Goal: Information Seeking & Learning: Learn about a topic

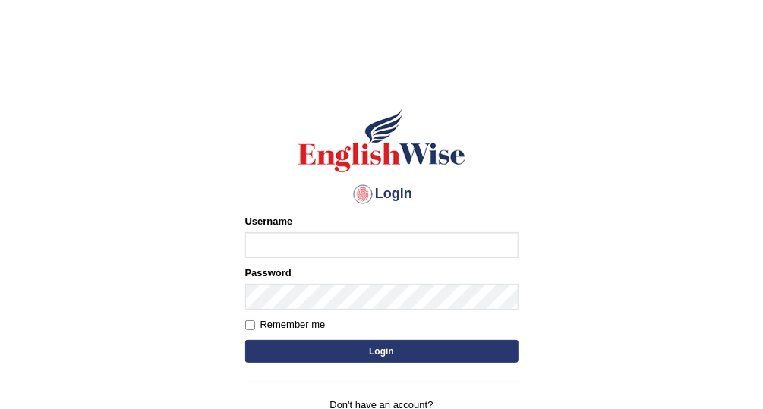
type input "Vallarie97"
click at [447, 352] on button "Login" at bounding box center [381, 351] width 273 height 23
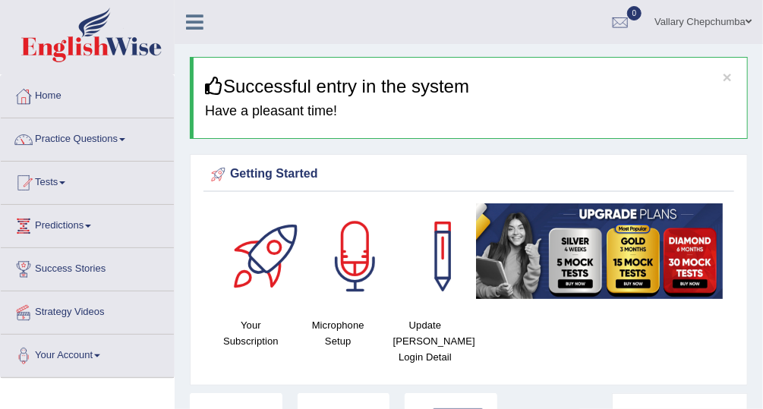
click at [65, 181] on span at bounding box center [62, 182] width 6 height 3
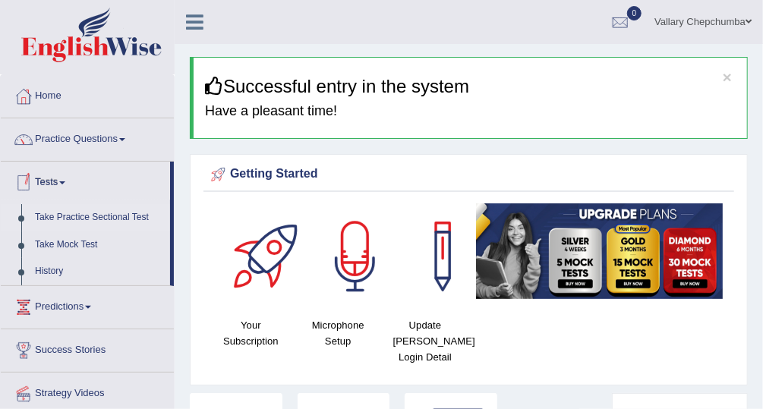
click at [99, 218] on link "Take Practice Sectional Test" at bounding box center [99, 217] width 142 height 27
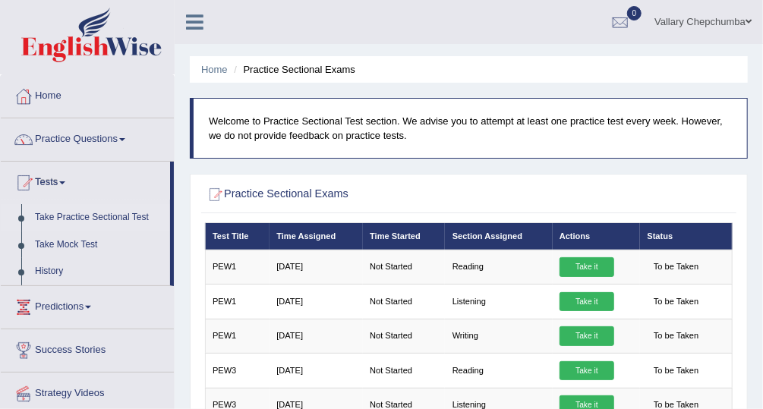
click at [118, 219] on link "Take Practice Sectional Test" at bounding box center [99, 217] width 142 height 27
click at [53, 273] on link "History" at bounding box center [99, 271] width 142 height 27
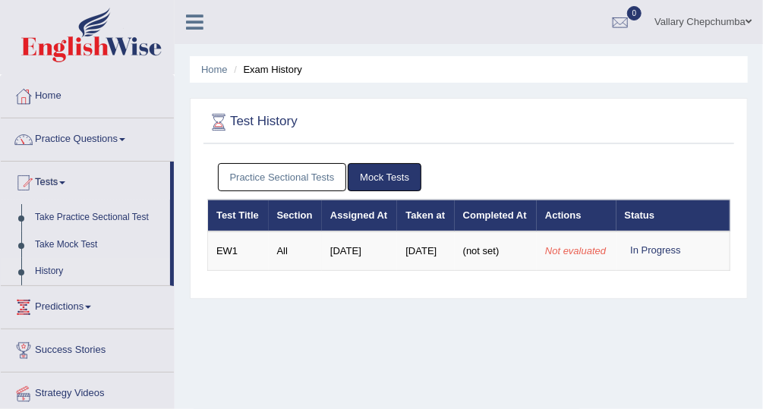
click at [308, 180] on link "Practice Sectional Tests" at bounding box center [282, 177] width 129 height 28
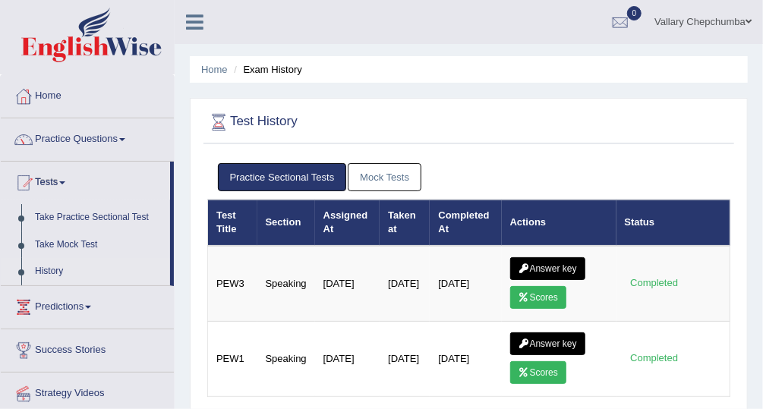
click at [380, 187] on link "Mock Tests" at bounding box center [385, 177] width 74 height 28
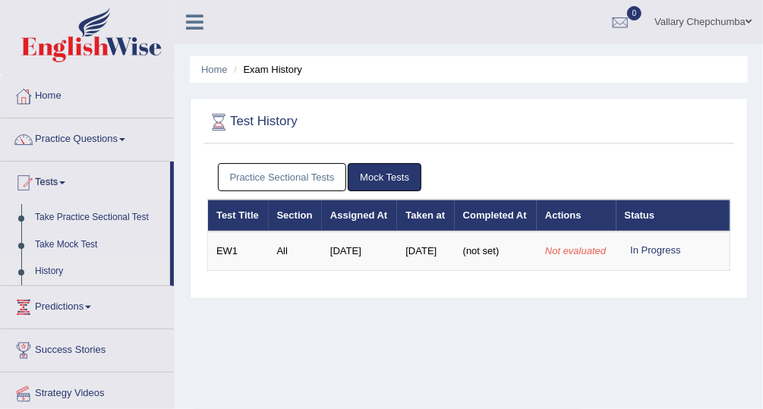
click at [320, 178] on link "Practice Sectional Tests" at bounding box center [282, 177] width 129 height 28
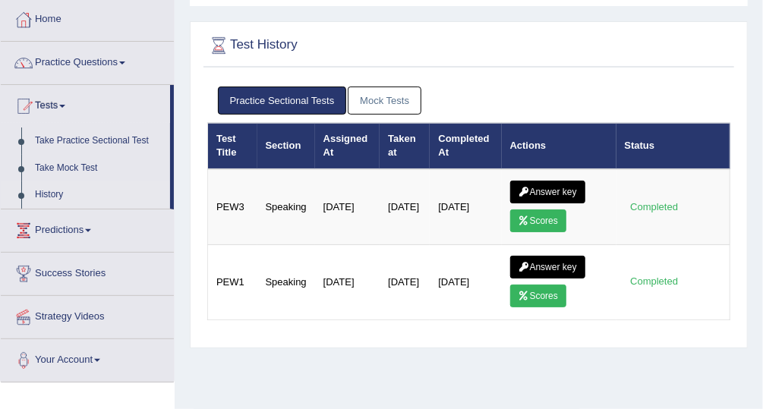
scroll to position [79, 0]
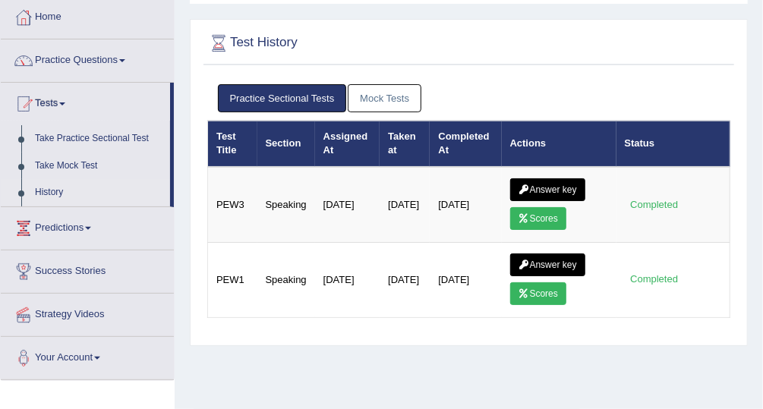
click at [74, 226] on link "Predictions" at bounding box center [87, 226] width 173 height 38
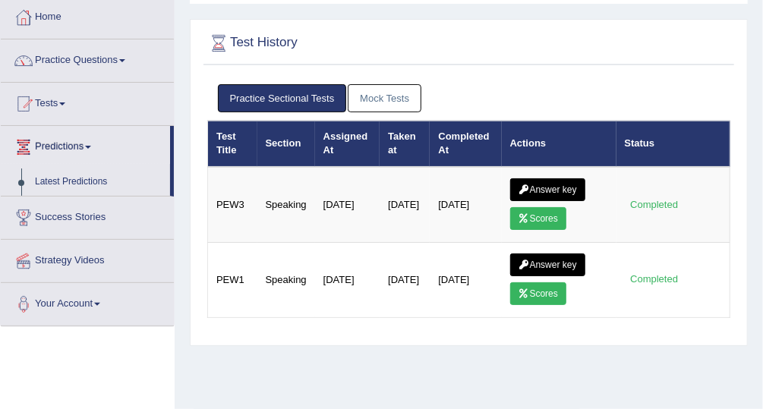
click at [58, 144] on link "Predictions" at bounding box center [85, 145] width 169 height 38
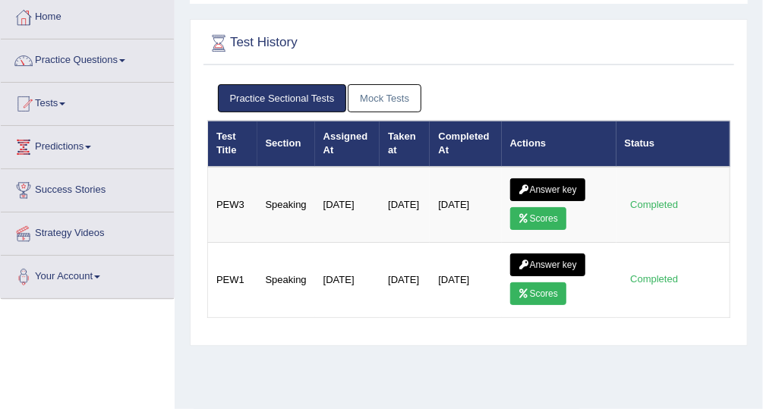
click at [78, 150] on link "Predictions" at bounding box center [87, 145] width 173 height 38
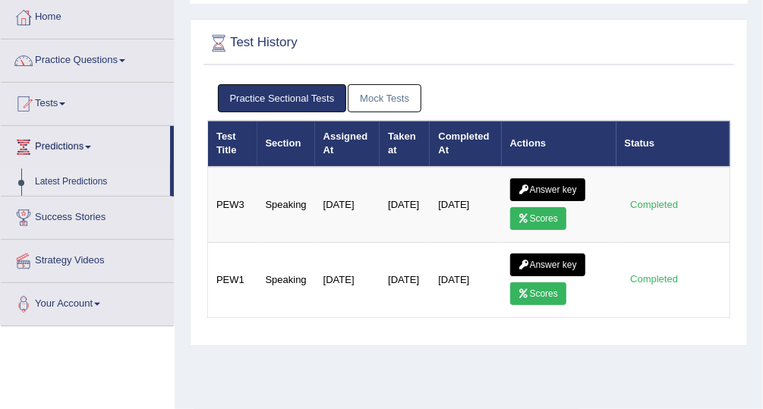
click at [93, 184] on link "Latest Predictions" at bounding box center [99, 182] width 142 height 27
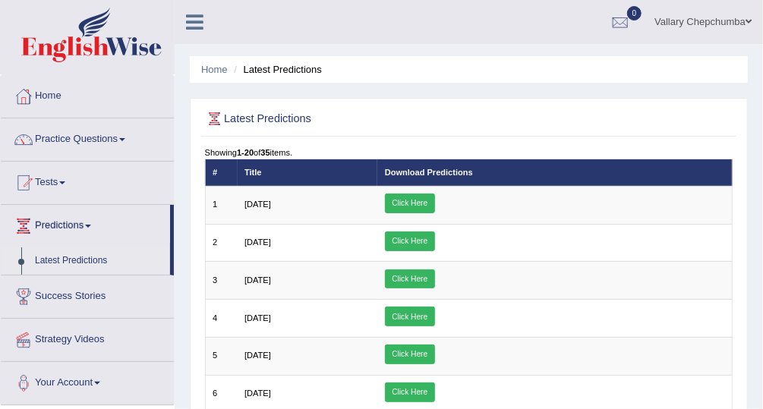
click at [96, 137] on link "Practice Questions" at bounding box center [87, 137] width 173 height 38
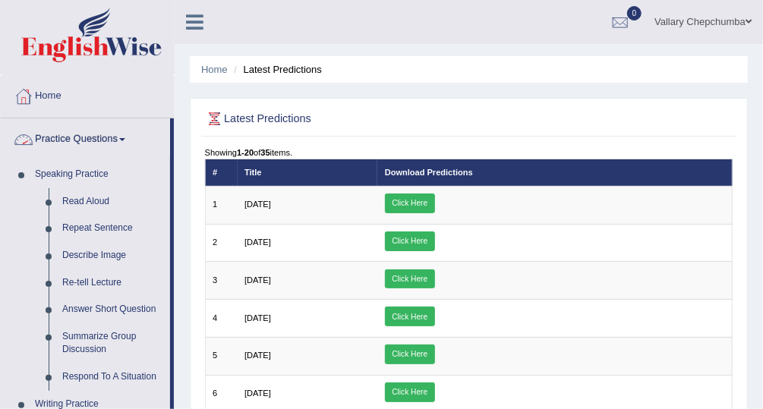
click at [101, 140] on link "Practice Questions" at bounding box center [85, 137] width 169 height 38
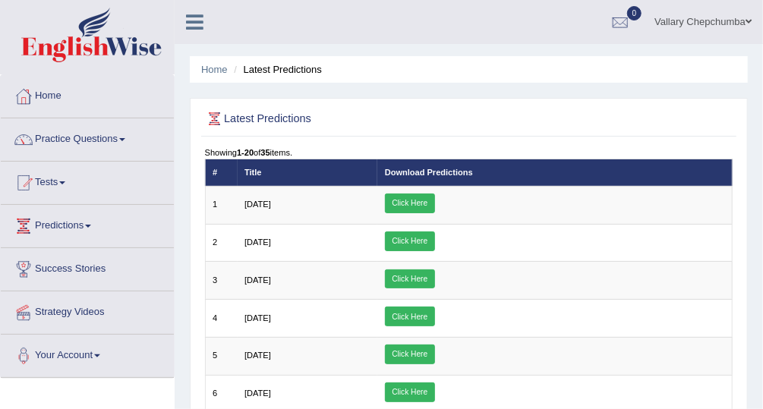
click at [52, 185] on link "Tests" at bounding box center [87, 181] width 173 height 38
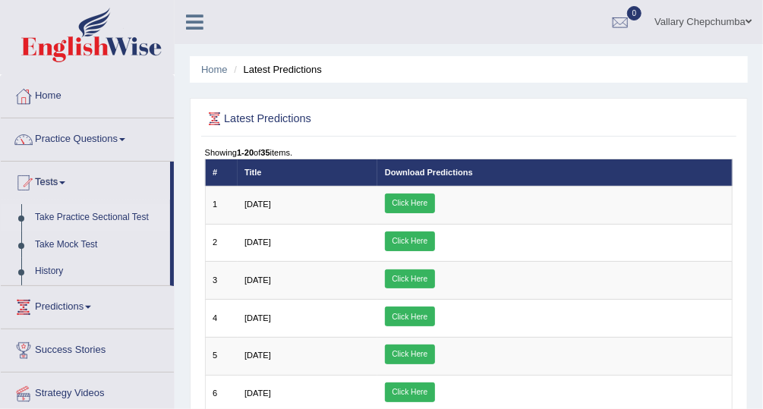
click at [131, 220] on link "Take Practice Sectional Test" at bounding box center [99, 217] width 142 height 27
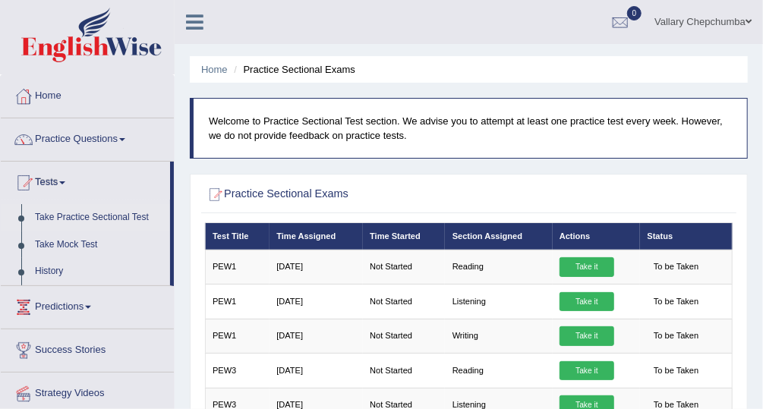
click at [65, 181] on span at bounding box center [62, 182] width 6 height 3
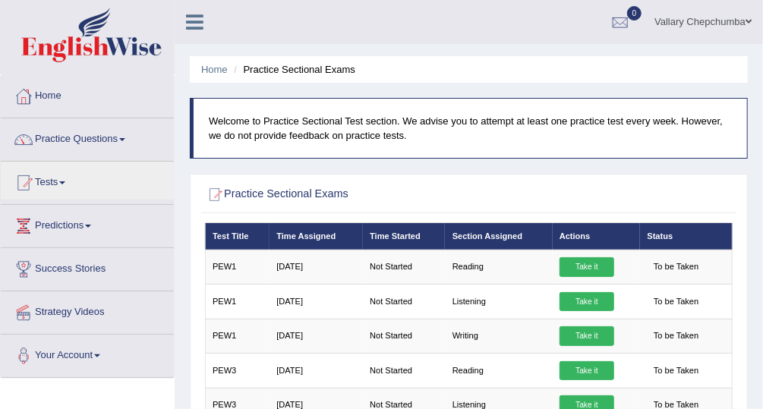
click at [69, 100] on link "Home" at bounding box center [87, 94] width 173 height 38
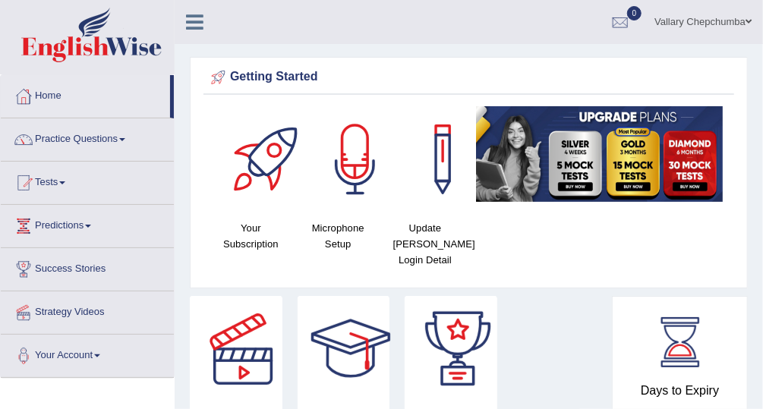
click at [80, 356] on link "Your Account" at bounding box center [87, 354] width 173 height 38
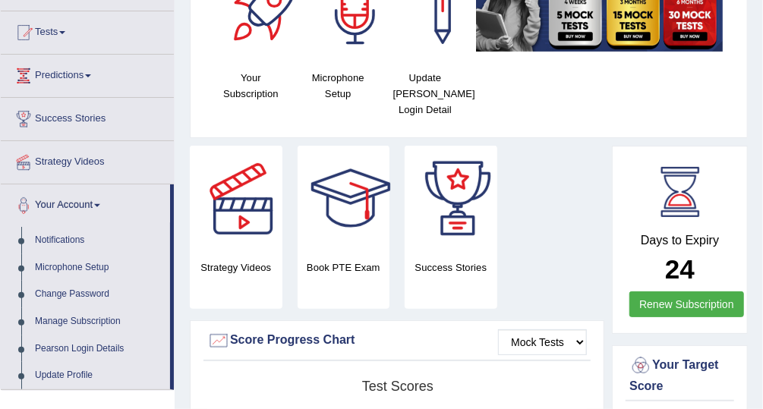
scroll to position [158, 0]
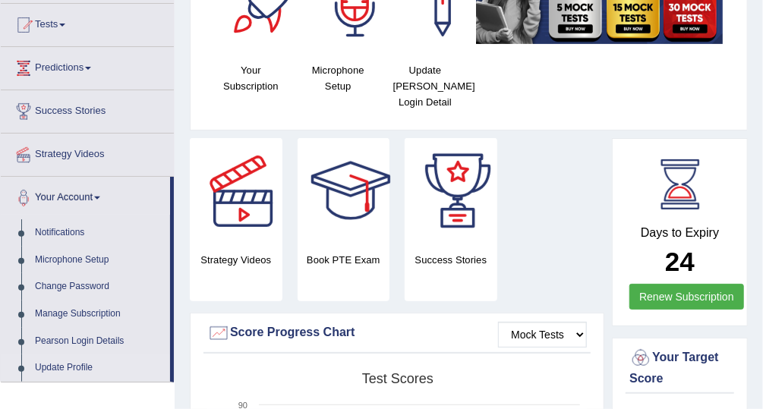
click at [159, 368] on link "Update Profile" at bounding box center [99, 368] width 142 height 27
click at [159, 349] on link "Pearson Login Details" at bounding box center [99, 341] width 142 height 27
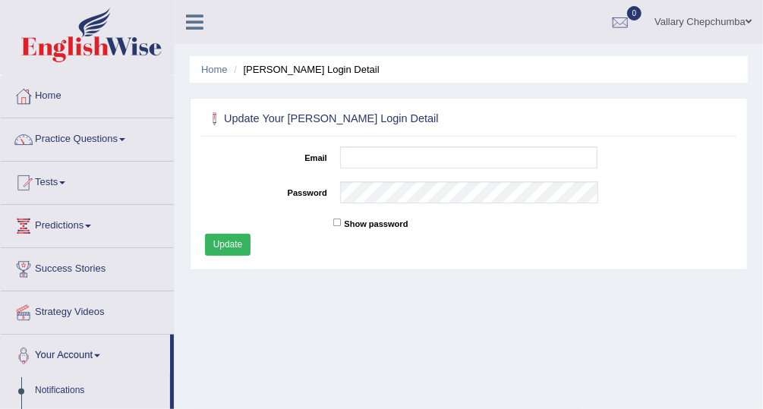
click at [33, 90] on div at bounding box center [23, 96] width 23 height 23
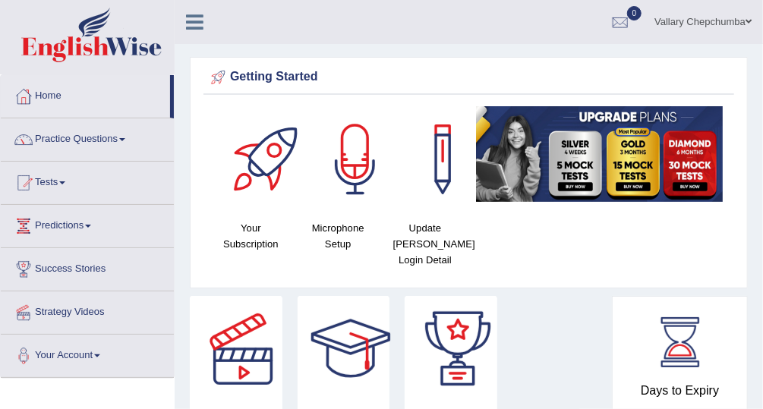
click at [81, 318] on link "Strategy Videos" at bounding box center [87, 311] width 173 height 38
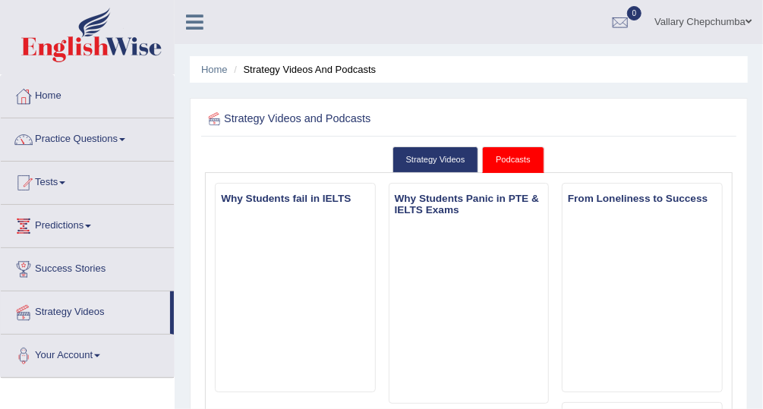
click at [106, 142] on link "Practice Questions" at bounding box center [87, 137] width 173 height 38
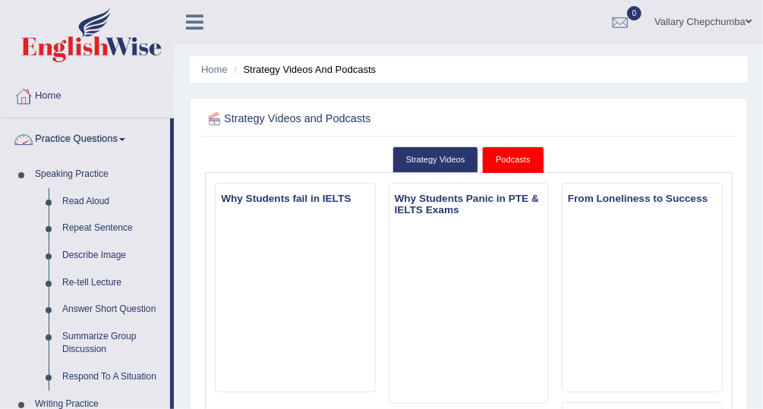
click at [59, 93] on link "Home" at bounding box center [87, 94] width 173 height 38
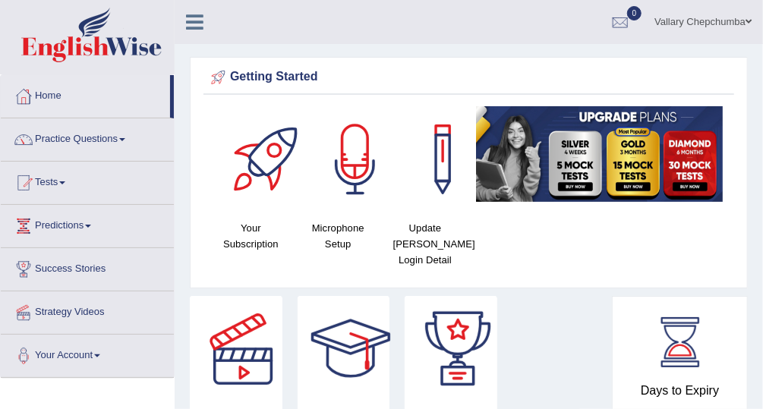
click at [44, 97] on link "Home" at bounding box center [85, 94] width 169 height 38
click at [46, 182] on link "Tests" at bounding box center [87, 181] width 173 height 38
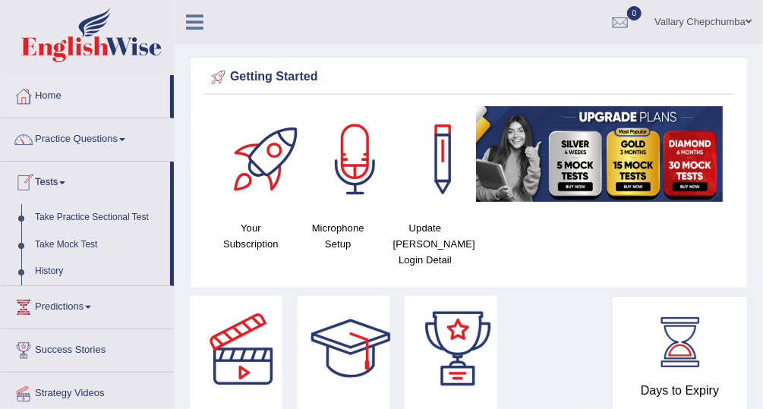
click at [49, 185] on link "Tests" at bounding box center [85, 181] width 169 height 38
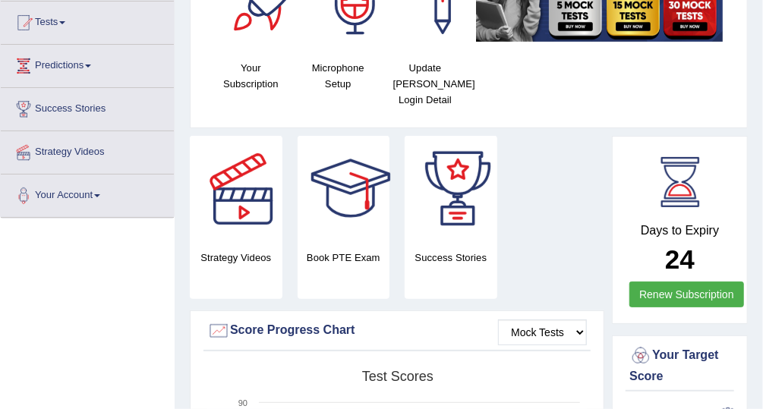
scroll to position [188, 0]
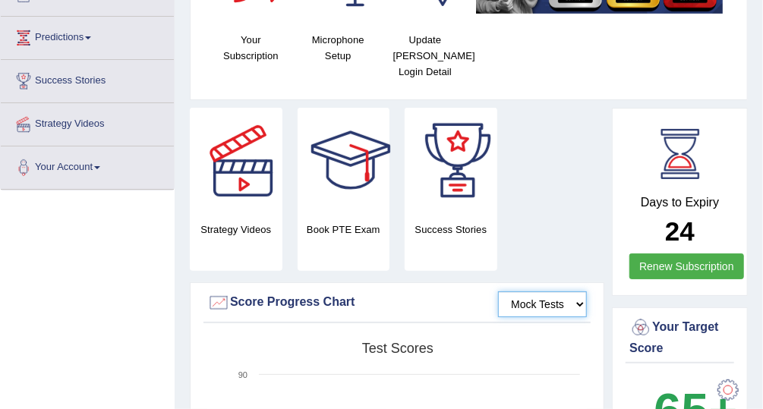
click at [573, 304] on select "Mock Tests" at bounding box center [542, 305] width 89 height 26
click at [498, 292] on select "Mock Tests" at bounding box center [542, 305] width 89 height 26
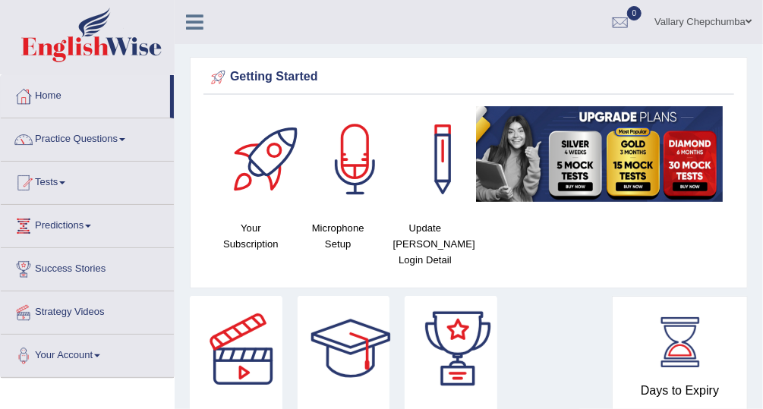
scroll to position [248, 0]
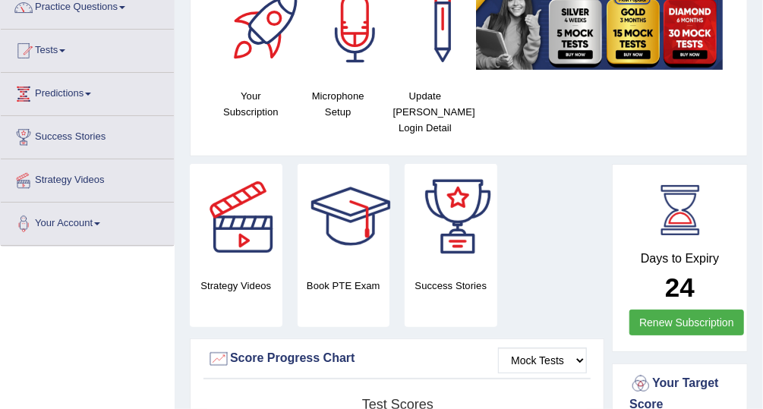
scroll to position [0, 0]
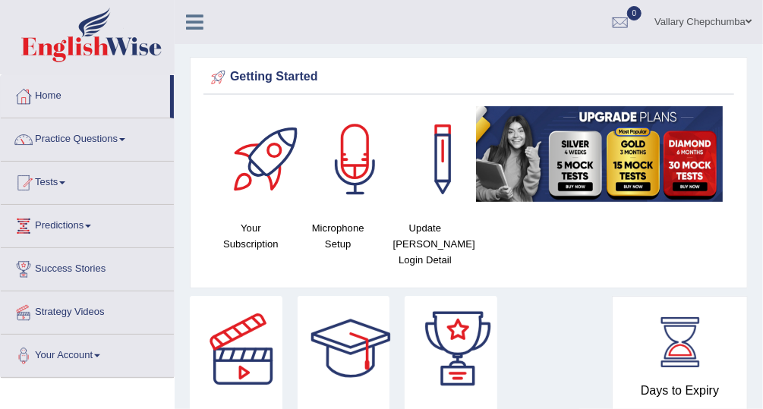
click at [46, 188] on link "Tests" at bounding box center [87, 181] width 173 height 38
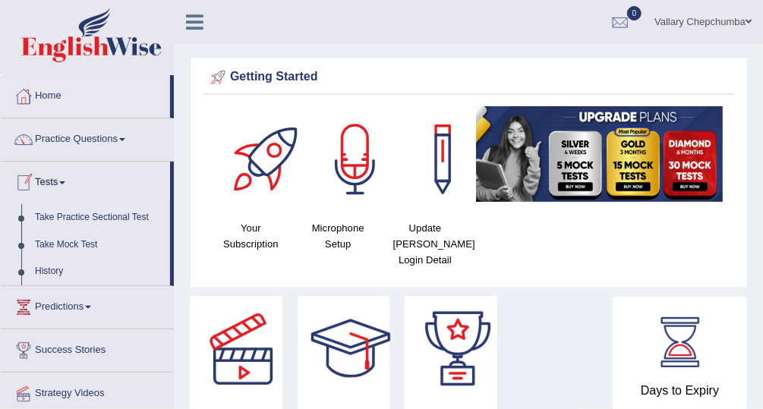
click at [41, 185] on link "Tests" at bounding box center [85, 181] width 169 height 38
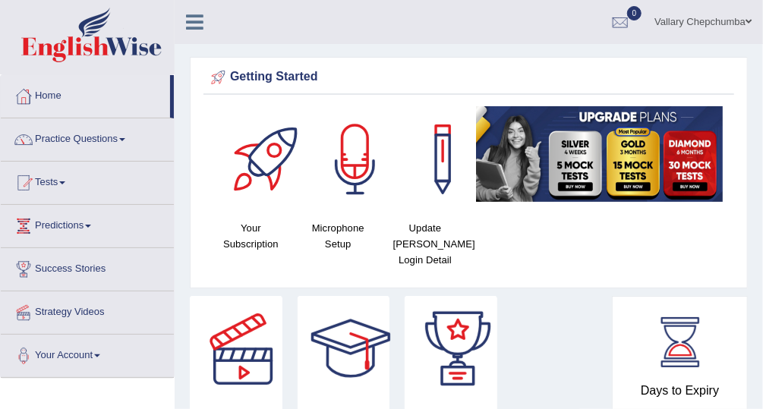
click at [56, 138] on link "Practice Questions" at bounding box center [87, 137] width 173 height 38
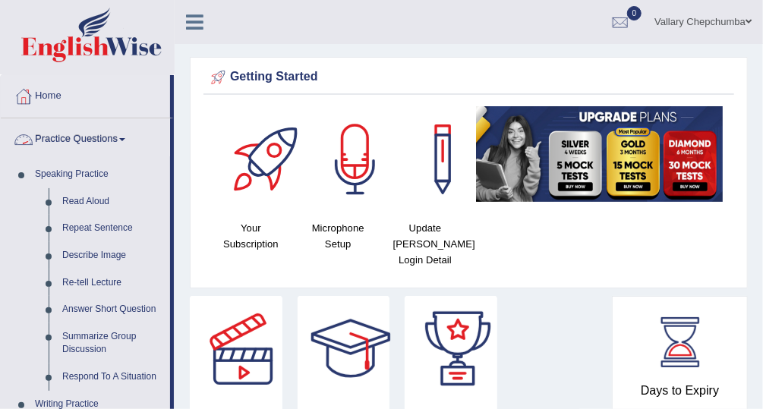
click at [62, 134] on link "Practice Questions" at bounding box center [85, 137] width 169 height 38
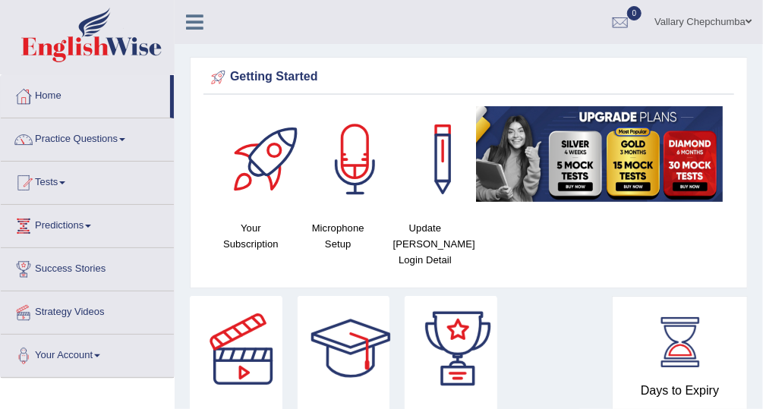
click at [50, 96] on link "Home" at bounding box center [85, 94] width 169 height 38
click at [53, 188] on link "Tests" at bounding box center [87, 181] width 173 height 38
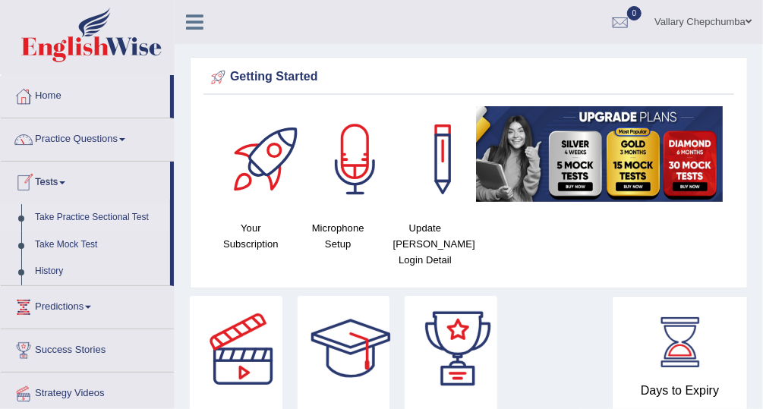
click at [58, 219] on link "Take Practice Sectional Test" at bounding box center [99, 217] width 142 height 27
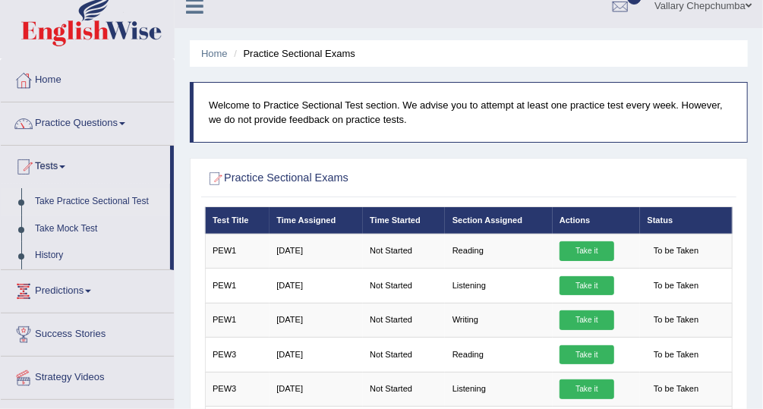
scroll to position [14, 0]
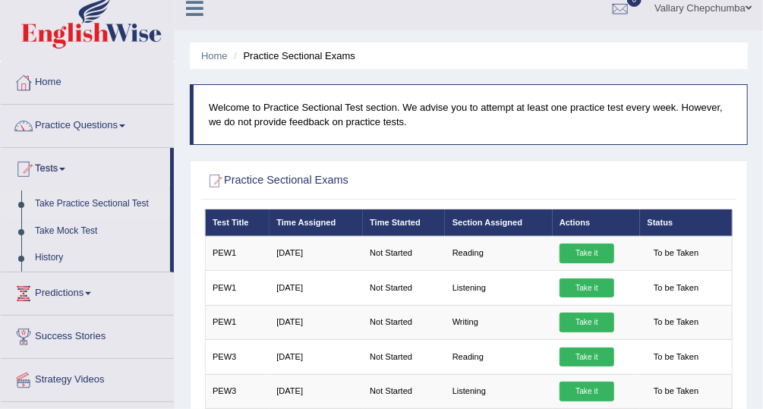
click at [49, 125] on link "Practice Questions" at bounding box center [87, 124] width 173 height 38
